Goal: Transaction & Acquisition: Purchase product/service

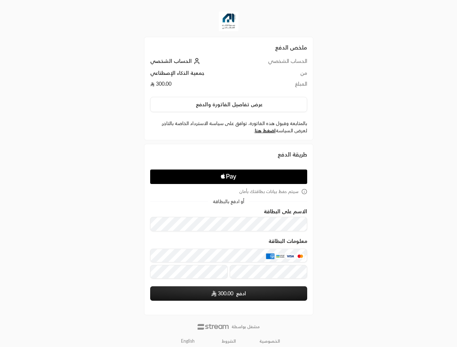
click at [228, 174] on icon "Apple Logo" at bounding box center [228, 176] width 74 height 13
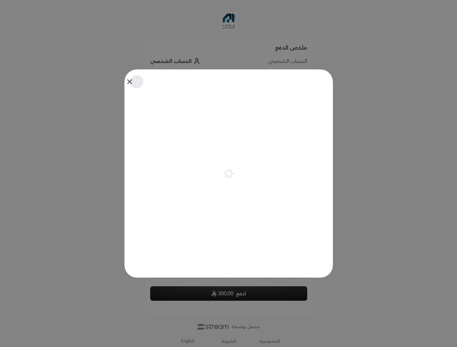
click at [229, 105] on div "Pay with Apple Pay" at bounding box center [228, 173] width 208 height 208
click at [265, 131] on div "Pay with Apple Pay" at bounding box center [228, 173] width 208 height 208
click at [227, 177] on icon "aria-label-from-constructor" at bounding box center [226, 176] width 3 height 3
click at [229, 192] on div "Pay with Apple Pay" at bounding box center [228, 173] width 208 height 208
click at [188, 341] on div at bounding box center [228, 173] width 457 height 347
